Goal: Navigation & Orientation: Find specific page/section

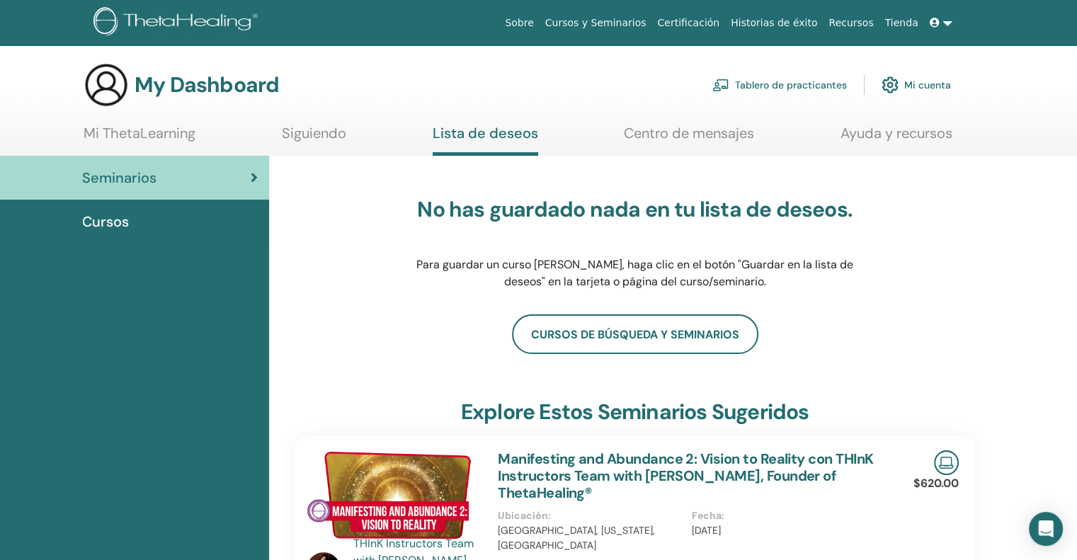
click at [774, 81] on link "Tablero de practicantes" at bounding box center [779, 84] width 134 height 31
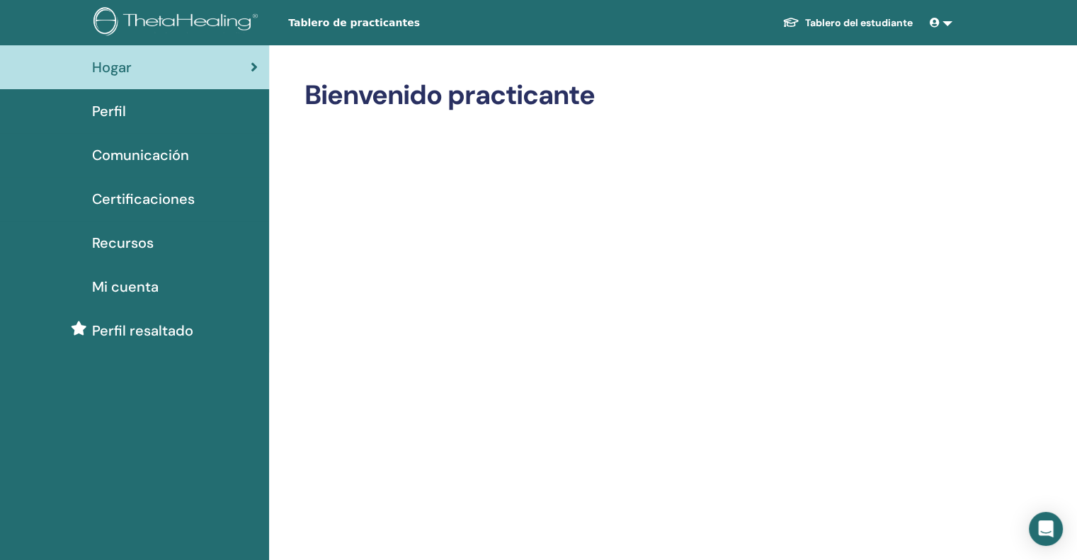
click at [944, 24] on link at bounding box center [941, 23] width 34 height 26
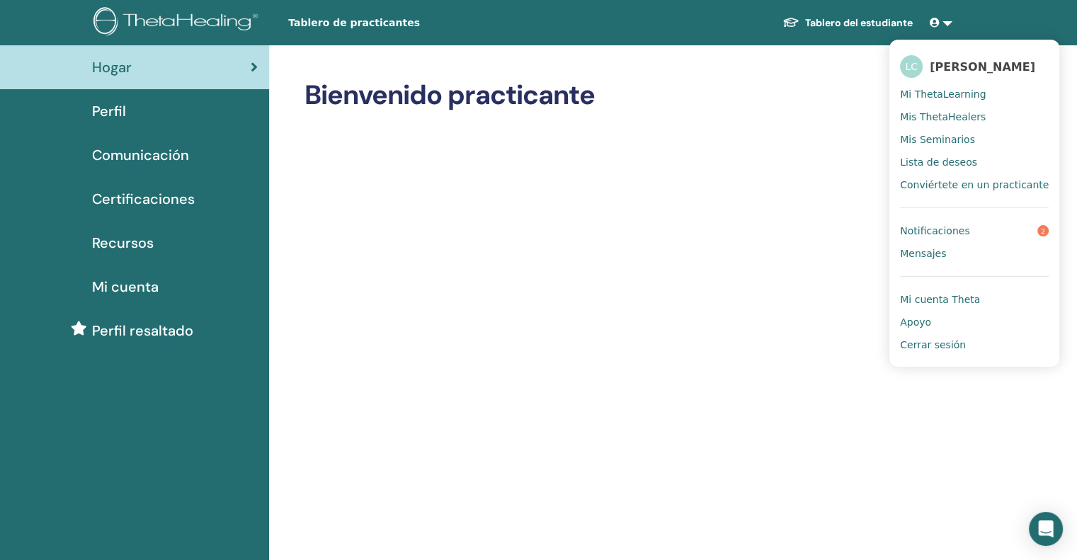
click at [951, 231] on span "Notificaciones" at bounding box center [934, 230] width 69 height 13
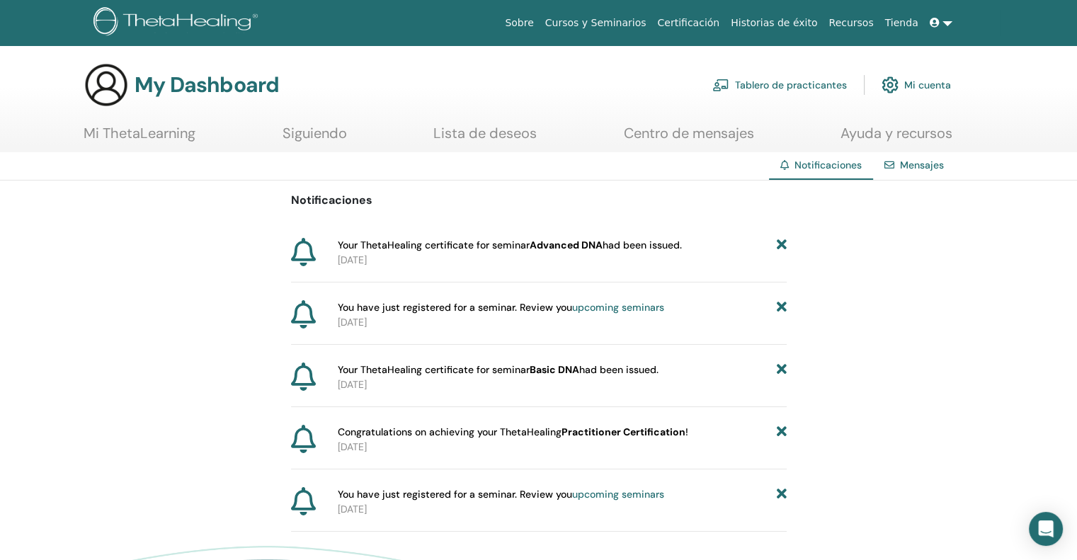
click at [565, 246] on b "Advanced DNA" at bounding box center [565, 245] width 73 height 13
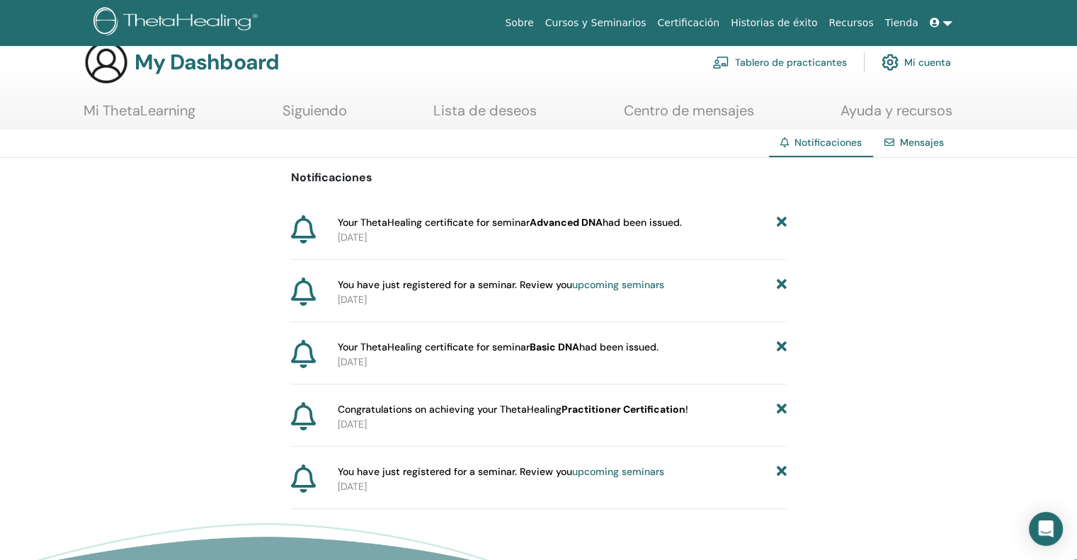
scroll to position [22, 0]
click at [941, 61] on link "Mi cuenta" at bounding box center [915, 62] width 69 height 31
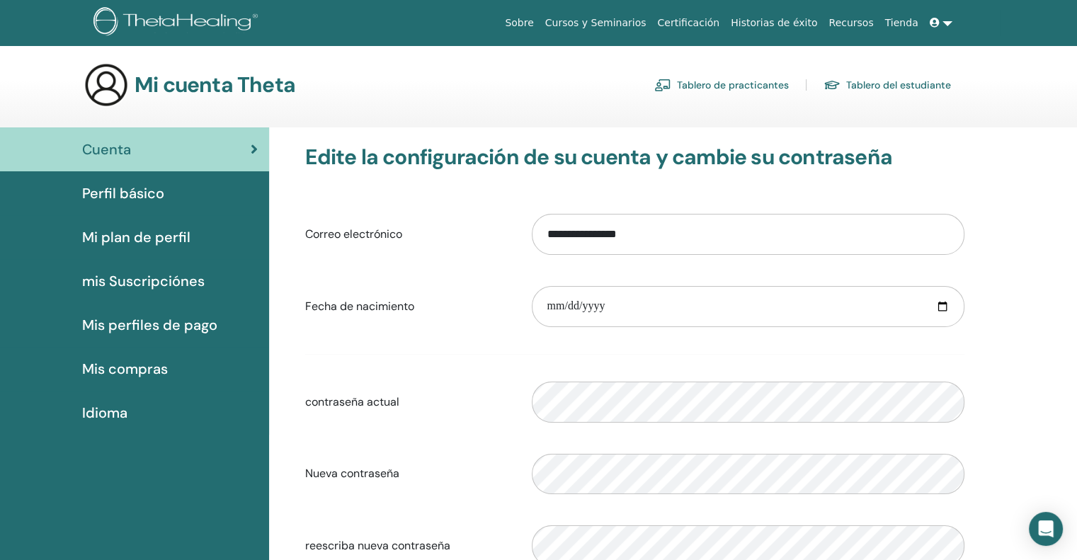
click at [132, 195] on span "Perfil básico" at bounding box center [123, 193] width 82 height 21
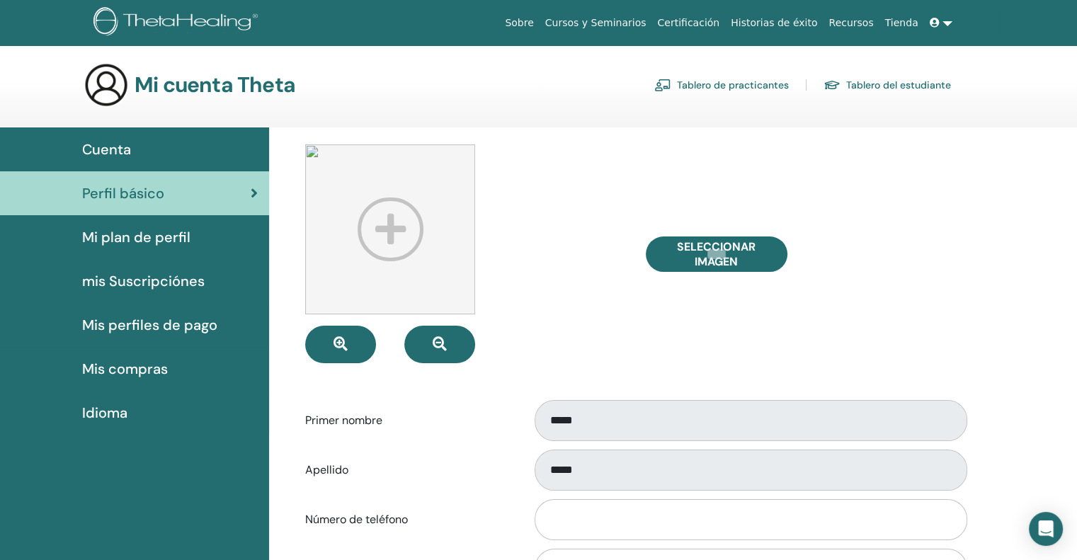
click at [144, 237] on span "Mi plan de perfil" at bounding box center [136, 237] width 108 height 21
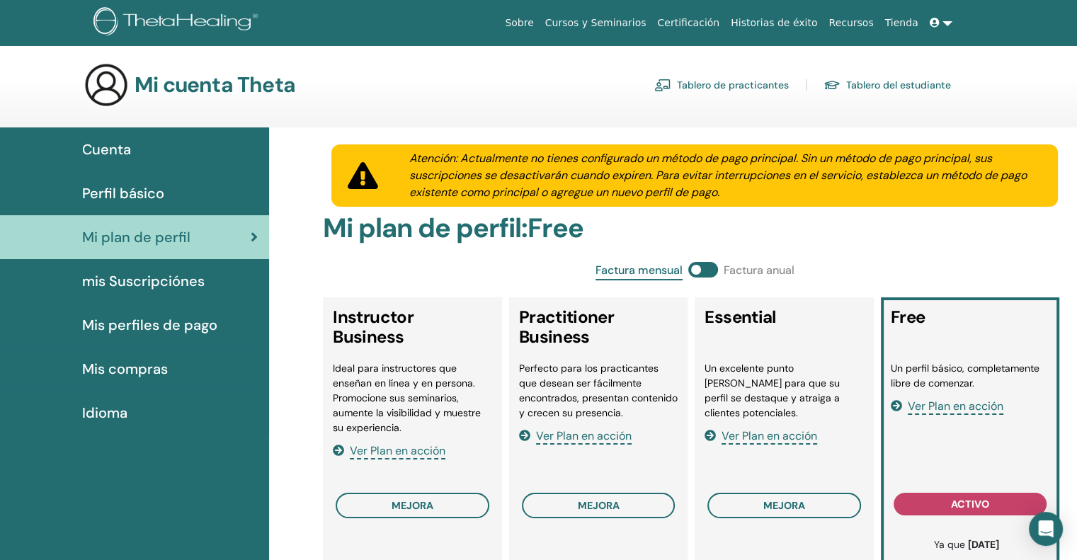
click at [130, 280] on span "mis Suscripciónes" at bounding box center [143, 280] width 122 height 21
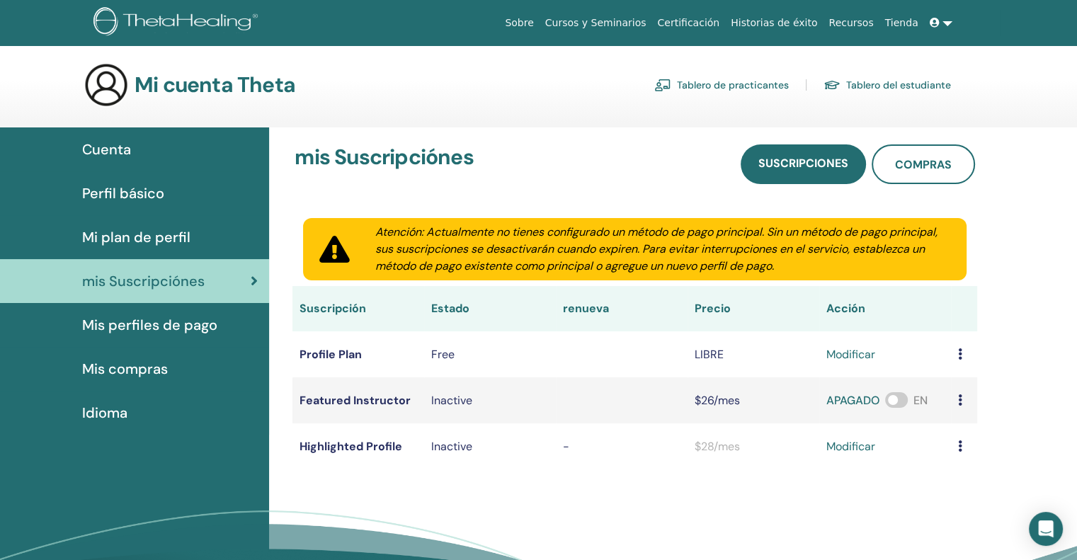
click at [139, 323] on span "Mis perfiles de pago" at bounding box center [149, 324] width 135 height 21
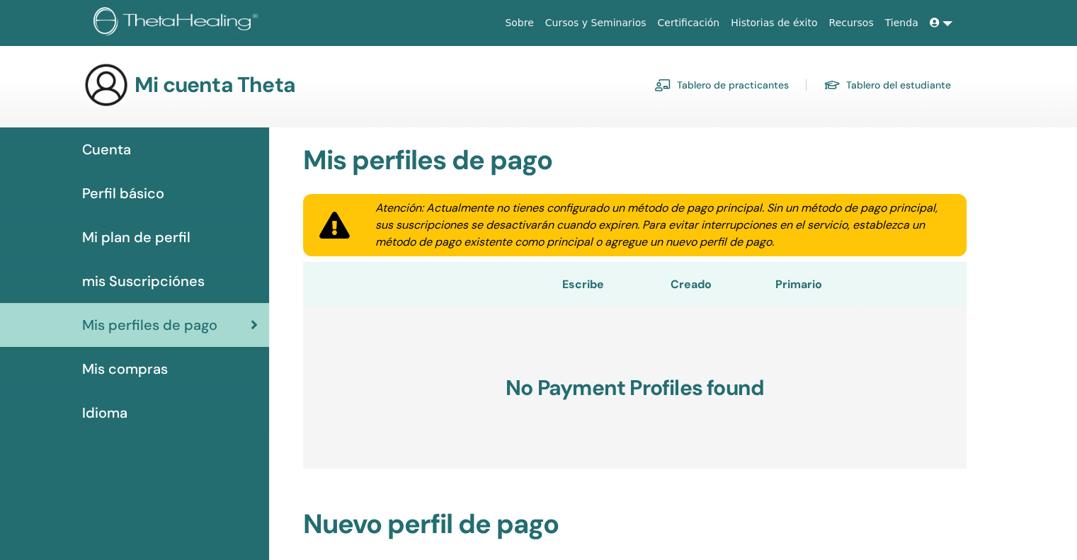
click at [125, 365] on span "Mis compras" at bounding box center [125, 368] width 86 height 21
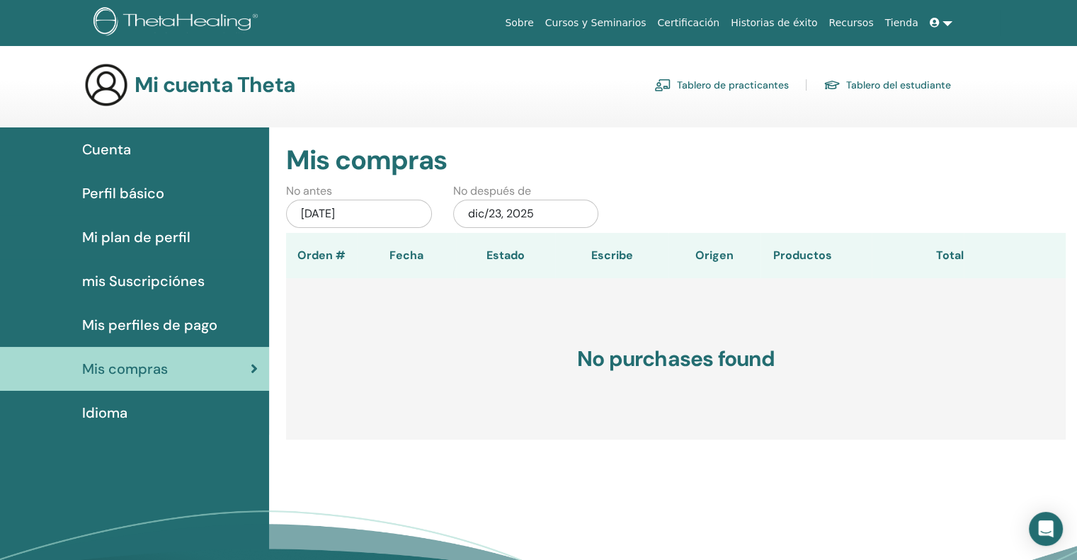
click at [119, 147] on span "Cuenta" at bounding box center [106, 149] width 49 height 21
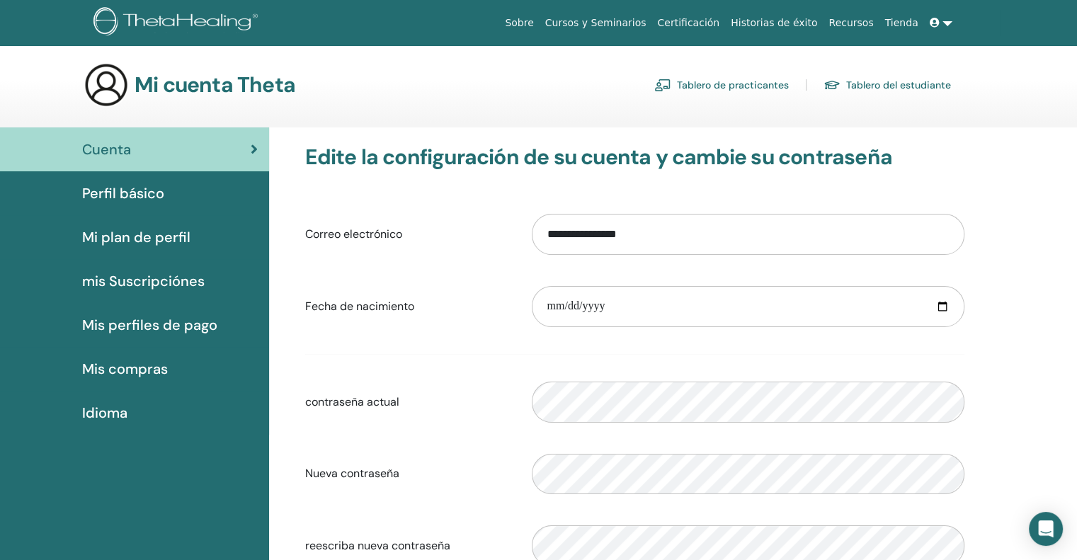
click at [719, 18] on link "Certificación" at bounding box center [688, 23] width 74 height 26
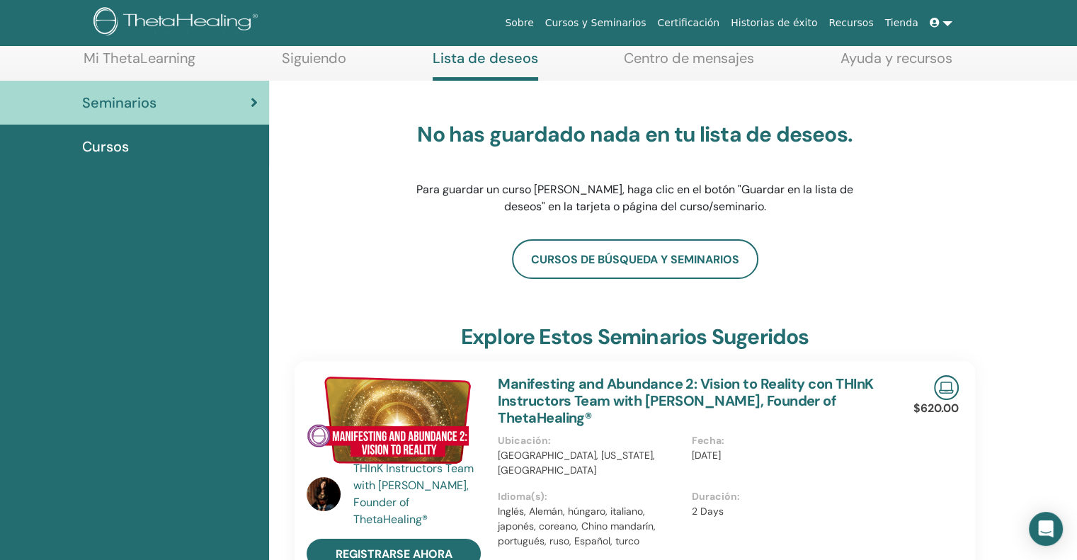
scroll to position [86, 0]
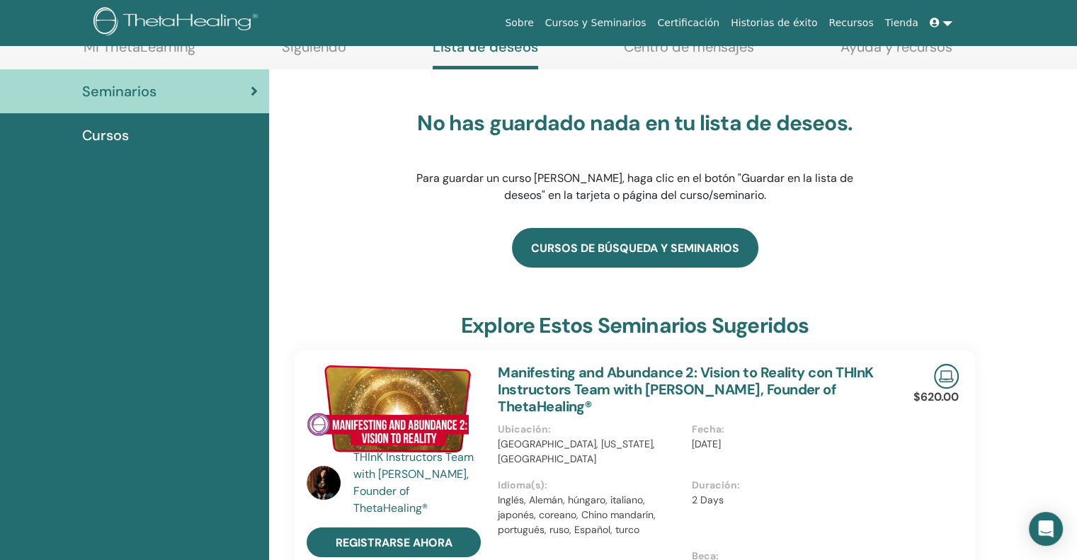
click at [631, 246] on link "Cursos de búsqueda y seminarios" at bounding box center [635, 248] width 246 height 40
